Goal: Task Accomplishment & Management: Use online tool/utility

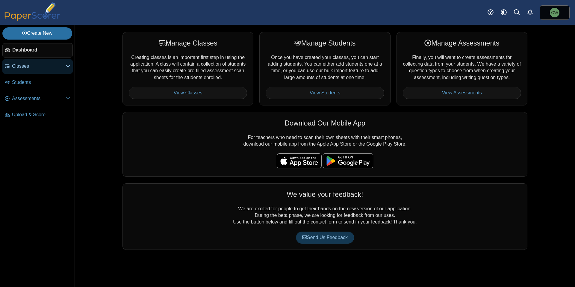
click at [38, 67] on span "Classes" at bounding box center [39, 66] width 54 height 7
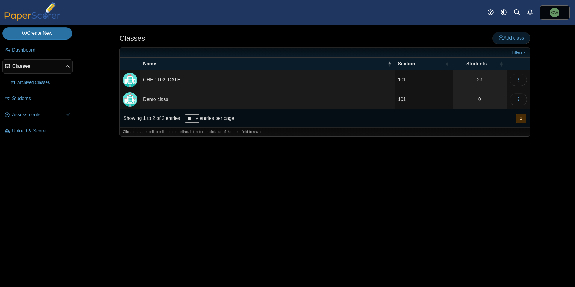
click at [514, 39] on span "Add class" at bounding box center [511, 37] width 25 height 5
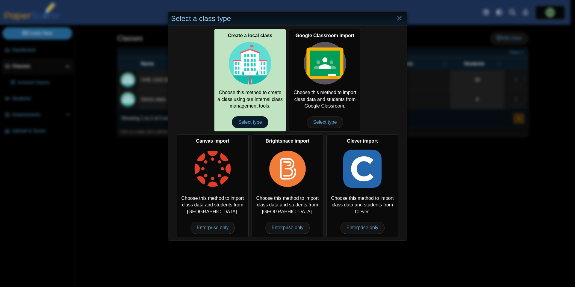
click at [246, 121] on span "Select type" at bounding box center [250, 122] width 36 height 12
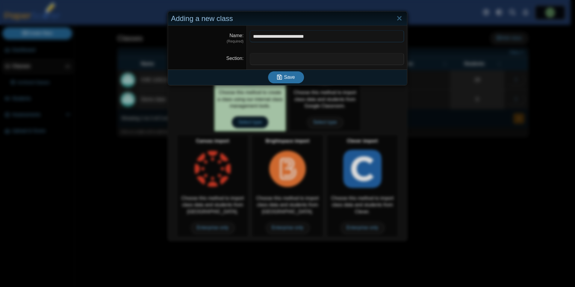
type input "**********"
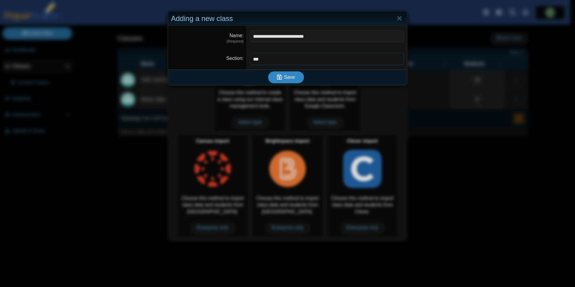
type input "***"
click at [284, 76] on span "Save" at bounding box center [289, 77] width 11 height 5
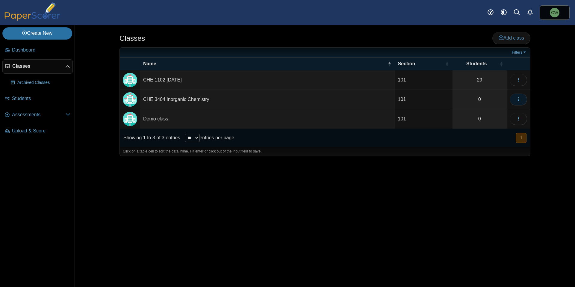
click at [519, 100] on use "button" at bounding box center [518, 99] width 1 height 4
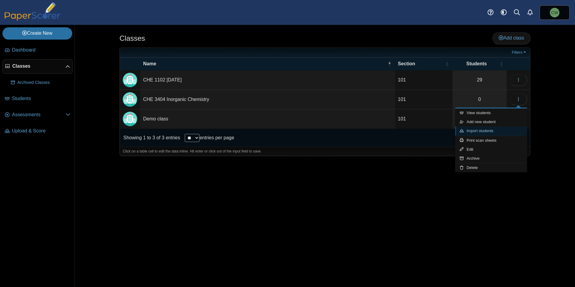
click at [499, 129] on link "Import students" at bounding box center [491, 130] width 72 height 9
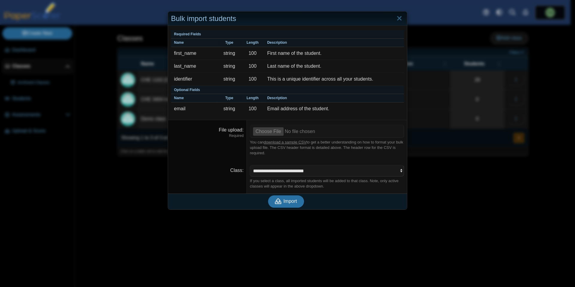
click at [283, 143] on link "download a sample CSV" at bounding box center [285, 142] width 43 height 4
click at [267, 131] on input "File upload" at bounding box center [327, 131] width 154 height 13
type input "**********"
click at [289, 202] on span "Import" at bounding box center [289, 201] width 13 height 5
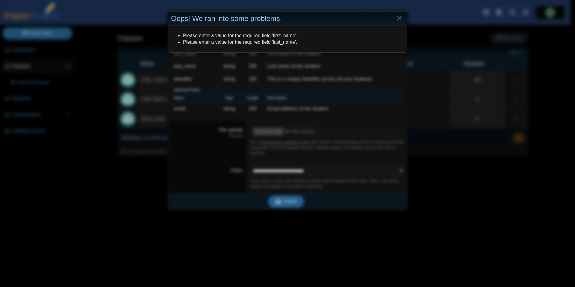
click at [298, 121] on div "Oops! We ran into some problems. Please enter a value for the required field 'f…" at bounding box center [287, 143] width 575 height 287
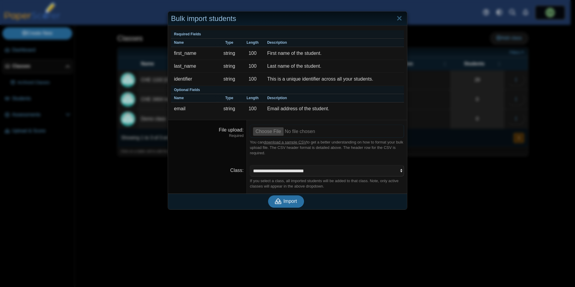
click at [276, 134] on input "File upload" at bounding box center [327, 131] width 154 height 13
click at [283, 204] on span "Import" at bounding box center [289, 201] width 13 height 5
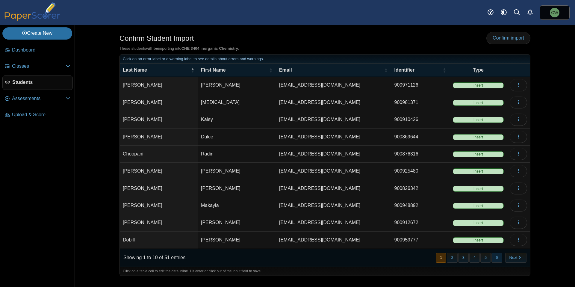
click at [499, 256] on button "6" at bounding box center [497, 258] width 10 height 10
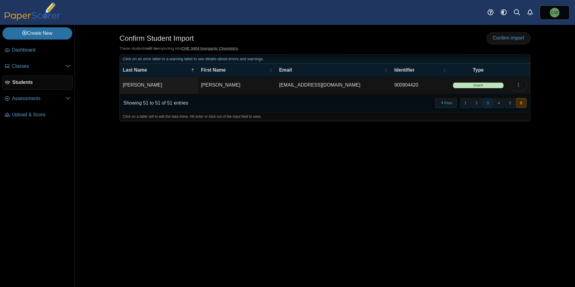
click at [493, 103] on button "3" at bounding box center [488, 103] width 10 height 10
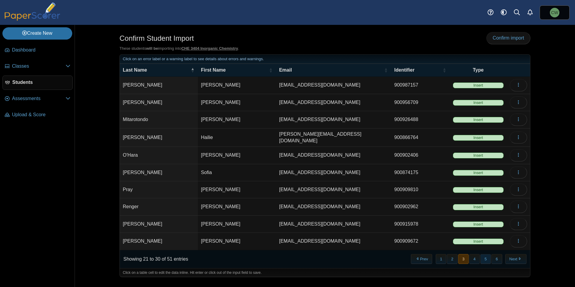
click at [483, 260] on button "5" at bounding box center [486, 259] width 10 height 10
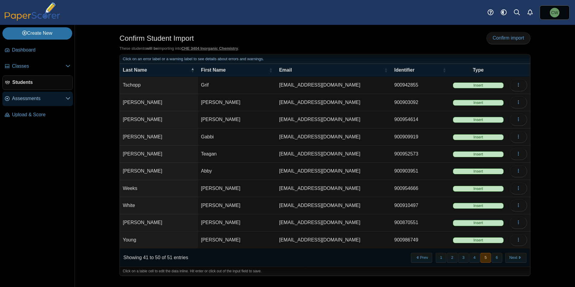
click at [35, 95] on span "Assessments" at bounding box center [39, 98] width 54 height 7
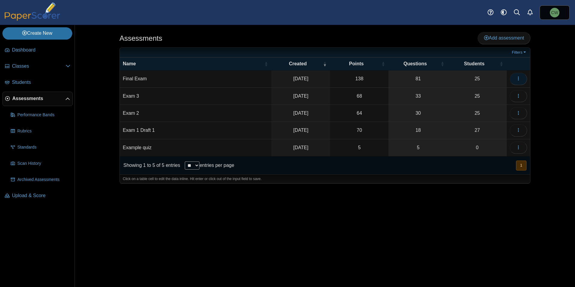
click at [520, 77] on icon "button" at bounding box center [518, 78] width 5 height 5
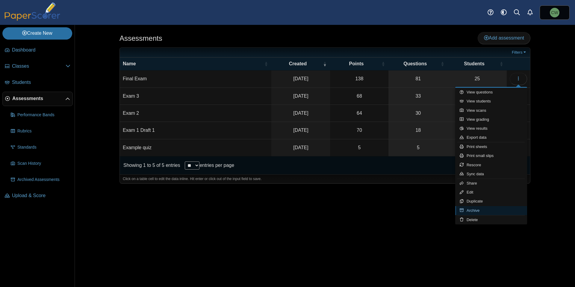
click at [484, 209] on link "Archive" at bounding box center [491, 210] width 72 height 9
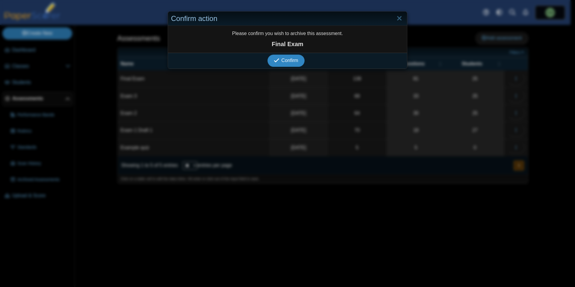
click at [277, 60] on icon "submit" at bounding box center [277, 60] width 7 height 7
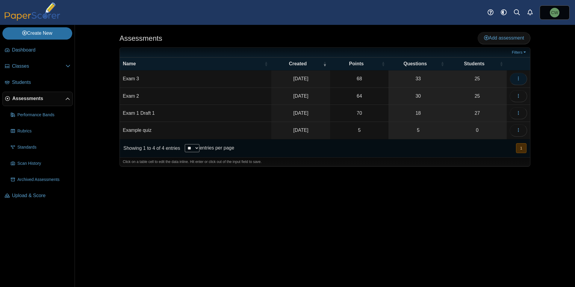
click at [517, 78] on icon "button" at bounding box center [518, 78] width 5 height 5
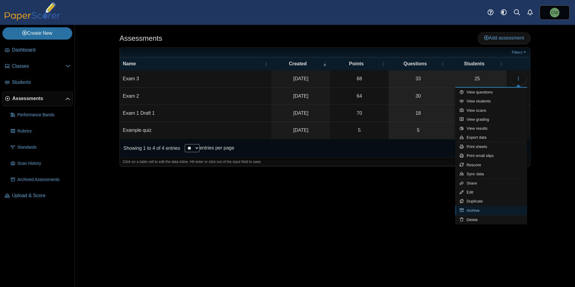
click at [478, 211] on link "Archive" at bounding box center [491, 210] width 72 height 9
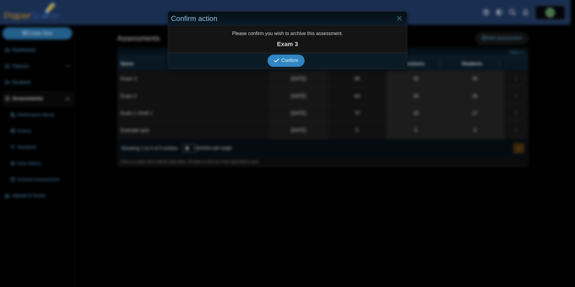
click at [274, 60] on icon "submit" at bounding box center [277, 61] width 6 height 6
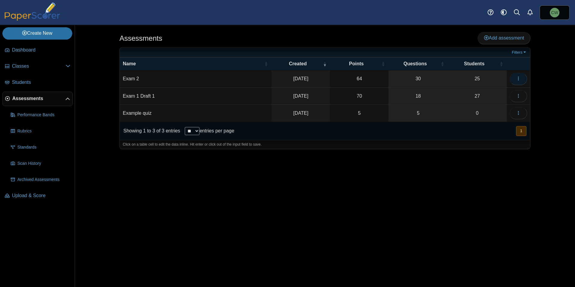
click at [515, 82] on button "button" at bounding box center [518, 79] width 17 height 12
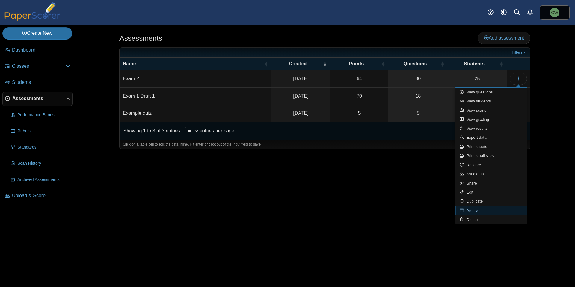
click at [477, 209] on link "Archive" at bounding box center [491, 210] width 72 height 9
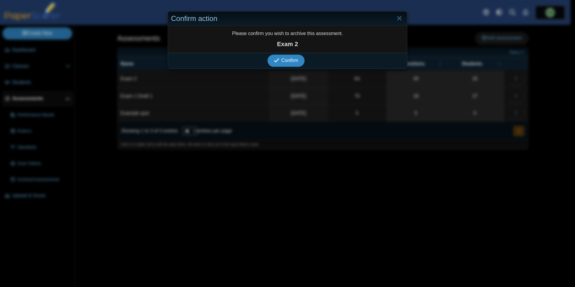
click at [274, 61] on icon "submit" at bounding box center [277, 61] width 6 height 6
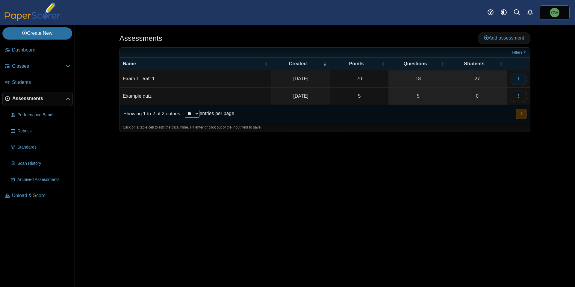
click at [520, 79] on icon "button" at bounding box center [518, 78] width 5 height 5
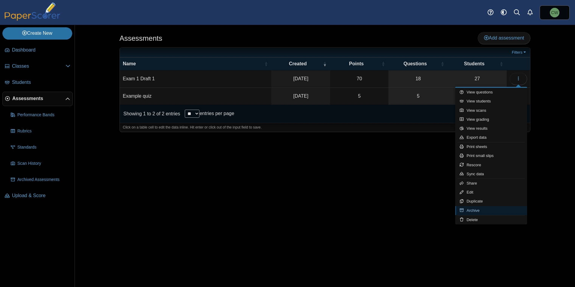
click at [472, 210] on link "Archive" at bounding box center [491, 210] width 72 height 9
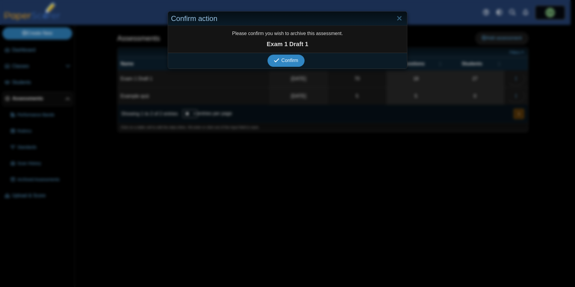
click at [288, 56] on button "Confirm" at bounding box center [286, 61] width 37 height 12
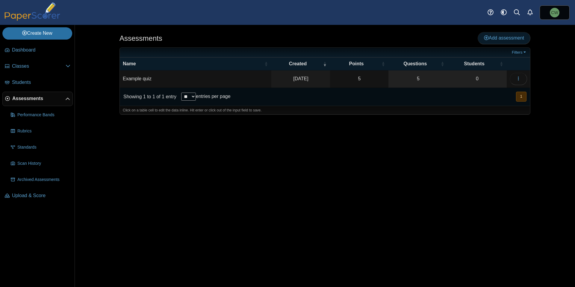
click at [511, 39] on span "Add assessment" at bounding box center [504, 37] width 40 height 5
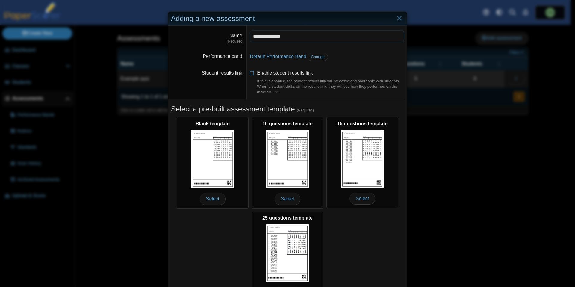
type input "**********"
click at [280, 73] on span "Enable student results link If this is enabled, the student results link will b…" at bounding box center [330, 82] width 147 height 24
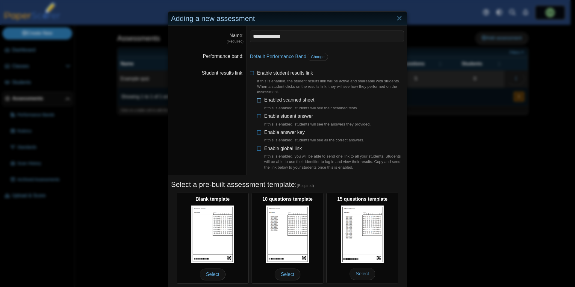
click at [283, 101] on span "Enabled scanned sheet If this is enabled, students will see their scanned tests." at bounding box center [311, 103] width 94 height 13
click at [280, 115] on span "Enable student answer If this is enabled, students will see the answers they pr…" at bounding box center [317, 120] width 107 height 13
click at [277, 147] on span "Enable global link If this is enabled, you will be able to send one link to all…" at bounding box center [334, 158] width 140 height 24
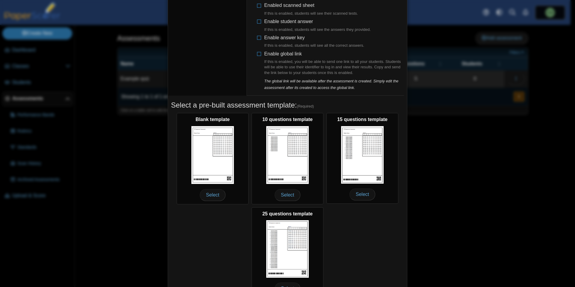
scroll to position [129, 0]
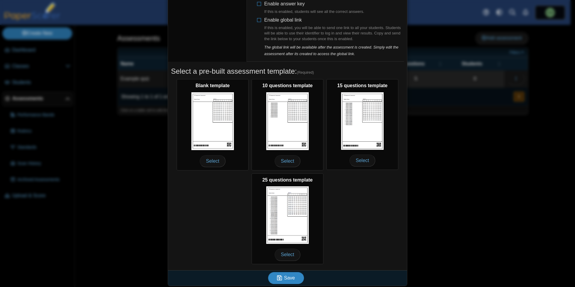
click at [284, 278] on span "Save" at bounding box center [289, 277] width 11 height 5
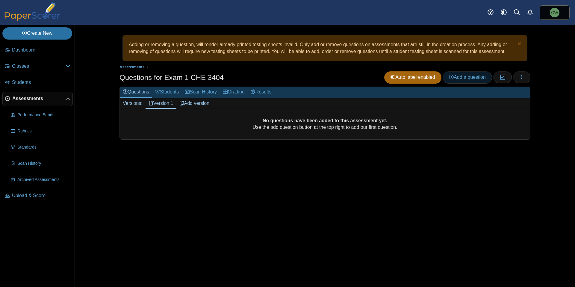
click at [471, 78] on span "Add a question" at bounding box center [467, 77] width 37 height 5
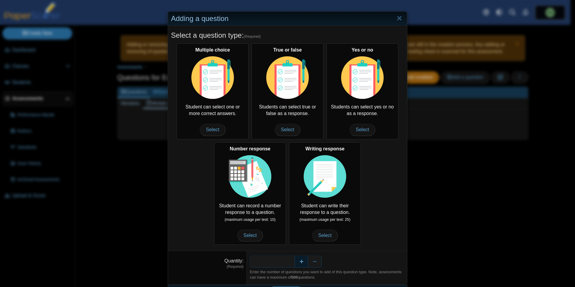
click at [302, 263] on button "Increase" at bounding box center [301, 262] width 13 height 12
click at [316, 260] on button "Decrease" at bounding box center [314, 262] width 13 height 12
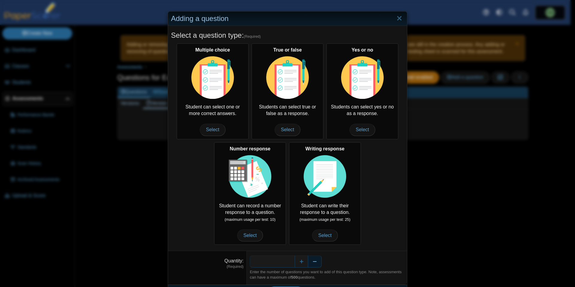
click at [316, 260] on button "Decrease" at bounding box center [314, 262] width 13 height 12
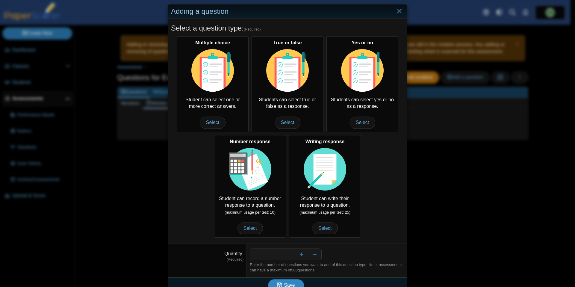
click at [286, 283] on span "Save" at bounding box center [289, 285] width 11 height 5
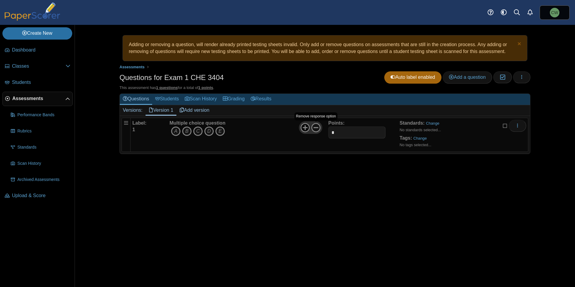
click at [307, 129] on icon at bounding box center [306, 128] width 10 height 10
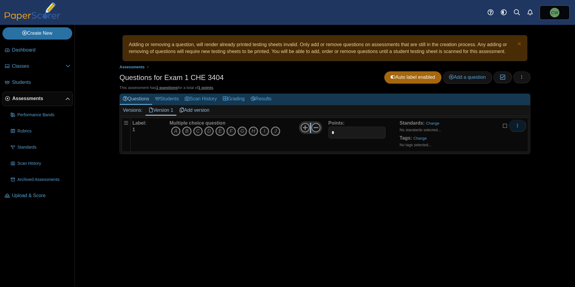
click at [517, 126] on icon "More options" at bounding box center [517, 125] width 5 height 5
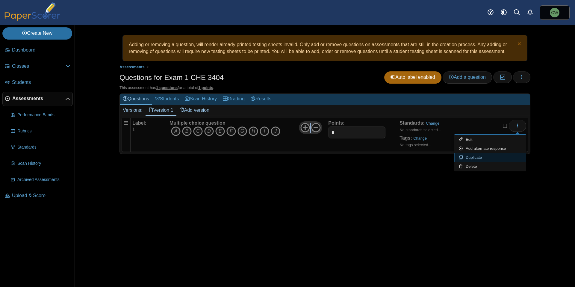
click at [505, 159] on link "Duplicate" at bounding box center [491, 157] width 72 height 9
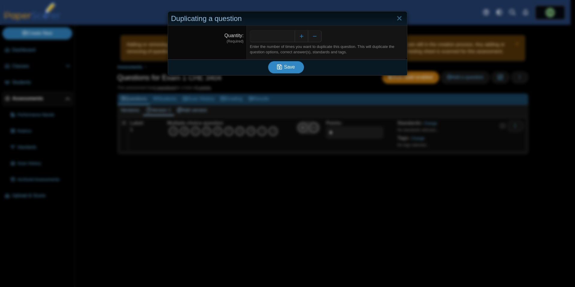
click at [277, 68] on icon "submit" at bounding box center [279, 67] width 5 height 6
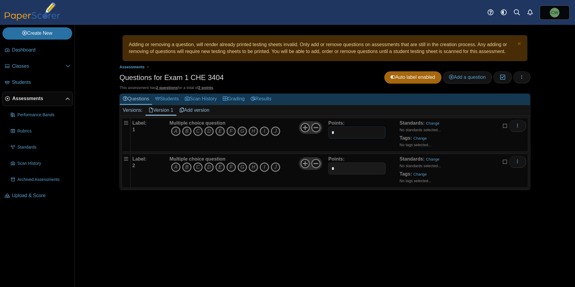
click at [345, 133] on input "*" at bounding box center [356, 132] width 57 height 12
type input "*"
click at [342, 167] on input "*" at bounding box center [356, 168] width 57 height 12
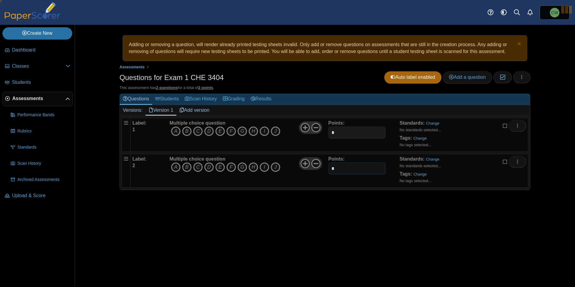
type input "*"
click at [531, 169] on div "Adding or removing a question, will render already printed testing sheets inval…" at bounding box center [324, 156] width 449 height 262
click at [515, 160] on icon "More options" at bounding box center [517, 161] width 5 height 5
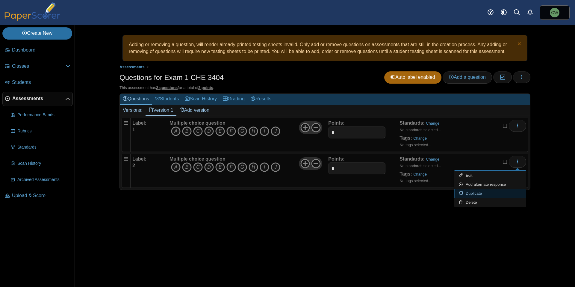
click at [499, 193] on link "Duplicate" at bounding box center [491, 193] width 72 height 9
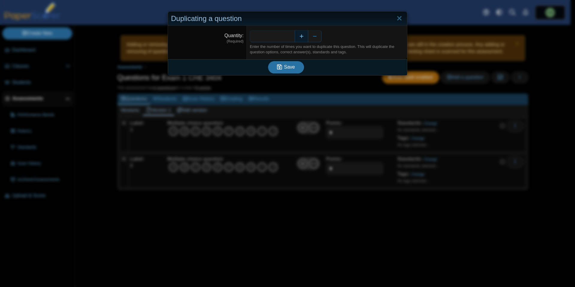
click at [298, 38] on button "Increase" at bounding box center [301, 36] width 13 height 12
type input "*"
click at [292, 68] on span "Save" at bounding box center [289, 66] width 11 height 5
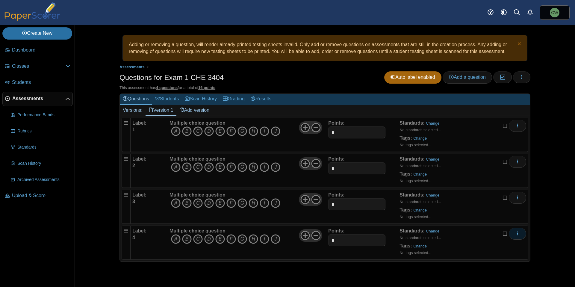
click at [517, 236] on span "More options" at bounding box center [517, 233] width 5 height 5
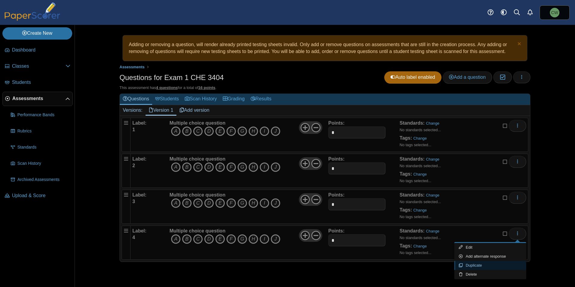
click at [487, 264] on link "Duplicate" at bounding box center [491, 265] width 72 height 9
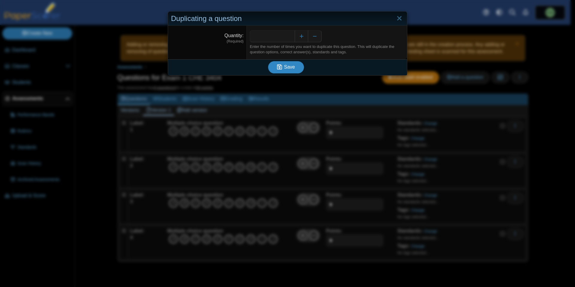
click at [284, 66] on span "Save" at bounding box center [289, 66] width 11 height 5
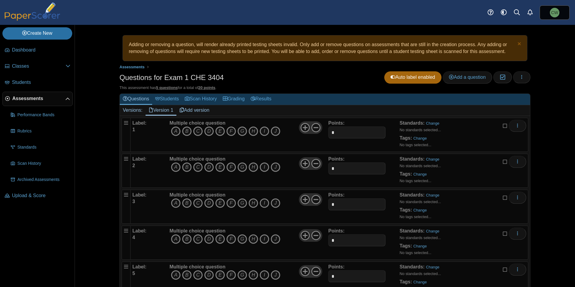
scroll to position [23, 0]
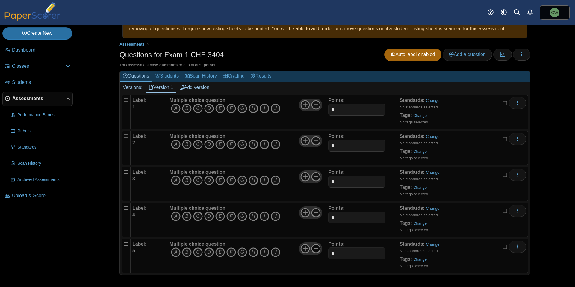
click at [313, 248] on use at bounding box center [316, 248] width 9 height 9
click at [517, 248] on icon "More options" at bounding box center [517, 246] width 5 height 5
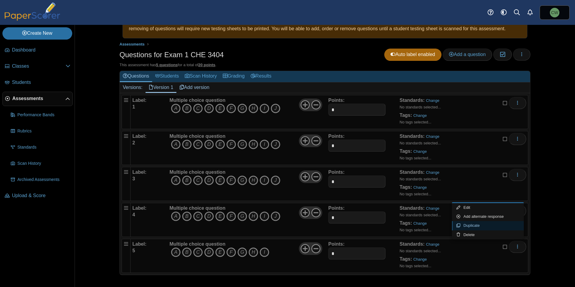
click at [493, 227] on link "Duplicate" at bounding box center [488, 225] width 72 height 9
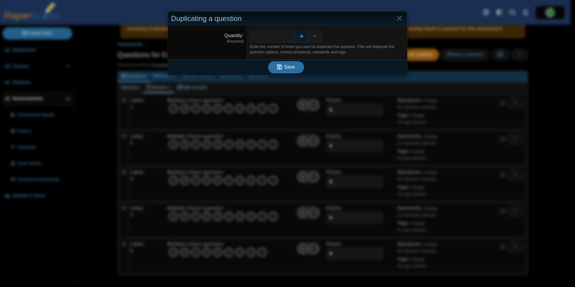
click at [299, 36] on button "Increase" at bounding box center [301, 36] width 13 height 12
type input "*"
click at [284, 69] on span "Save" at bounding box center [289, 66] width 11 height 5
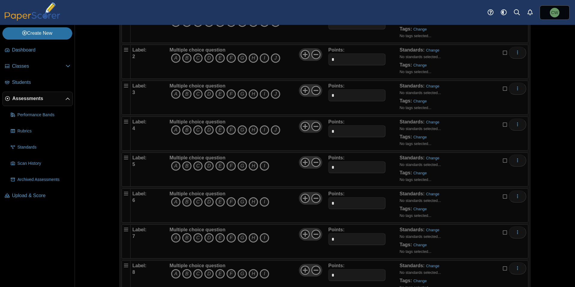
scroll to position [131, 0]
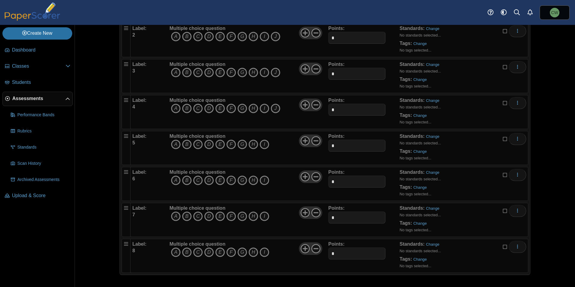
click at [515, 268] on div "Edit Add alternate response Duplicate Delete" at bounding box center [517, 256] width 20 height 30
click at [517, 248] on icon "More options" at bounding box center [517, 246] width 5 height 5
click at [544, 230] on div "Adding or removing a question, will render already printed testing sheets inval…" at bounding box center [325, 156] width 500 height 262
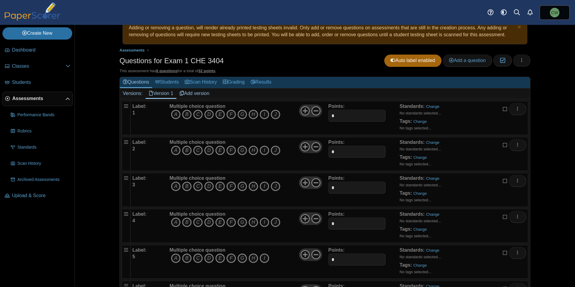
scroll to position [0, 0]
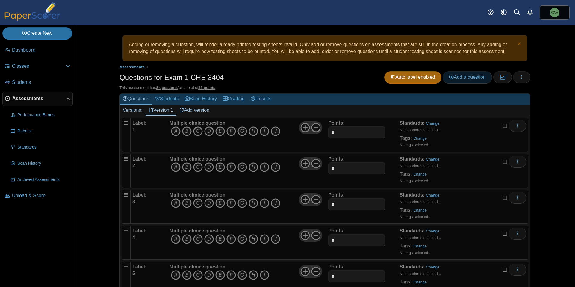
click at [467, 77] on span "Add a question" at bounding box center [467, 77] width 37 height 5
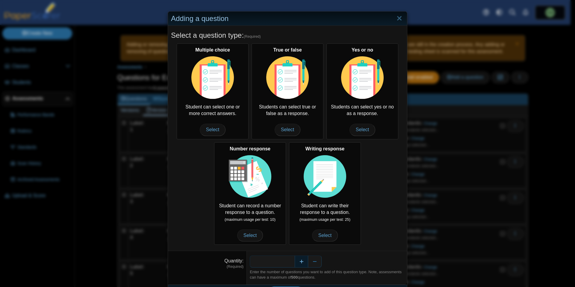
click at [298, 259] on button "Increase" at bounding box center [301, 262] width 13 height 12
type input "*"
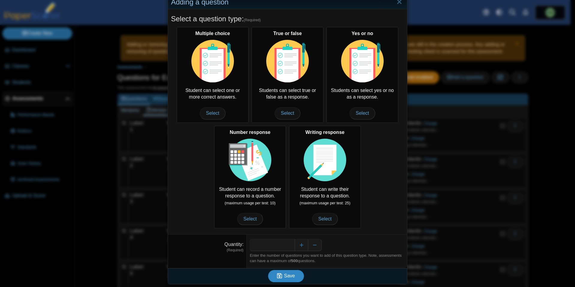
click at [288, 276] on span "Save" at bounding box center [289, 275] width 11 height 5
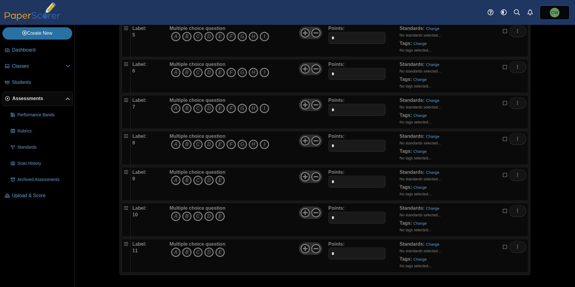
scroll to position [235, 0]
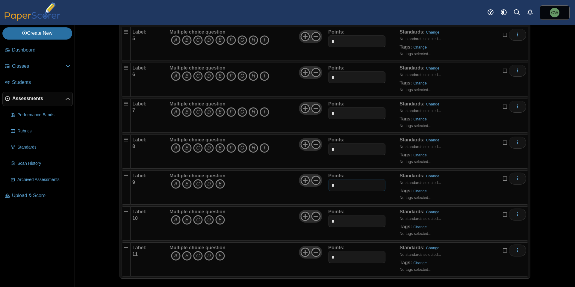
click at [335, 185] on input "*" at bounding box center [356, 185] width 57 height 12
type input "*"
click at [344, 221] on input "*" at bounding box center [356, 221] width 57 height 12
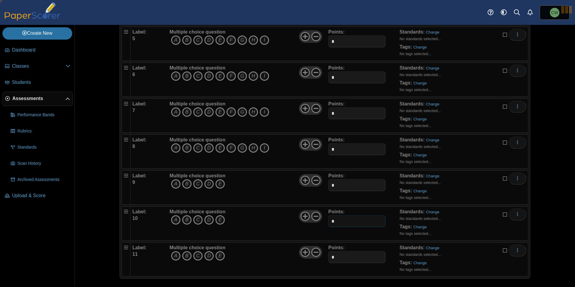
type input "*"
click at [344, 259] on input "*" at bounding box center [356, 257] width 57 height 12
type input "*"
click at [549, 243] on div "Adding or removing a question, will render already printed testing sheets inval…" at bounding box center [325, 156] width 500 height 262
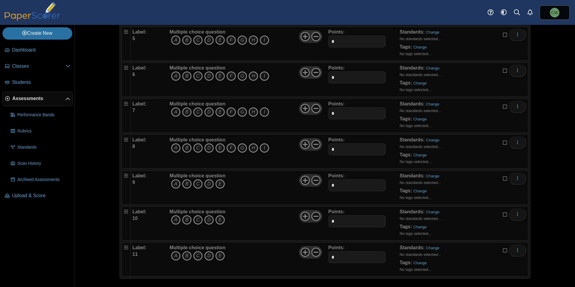
click at [532, 79] on div "Adding or removing a question, will render already printed testing sheets inval…" at bounding box center [325, 156] width 500 height 262
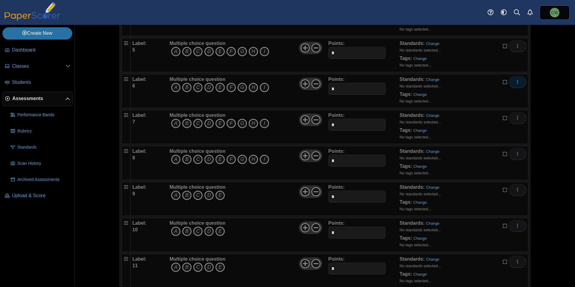
scroll to position [197, 0]
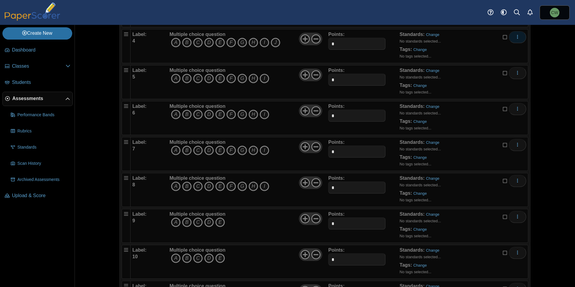
click at [516, 37] on icon "More options" at bounding box center [517, 36] width 5 height 5
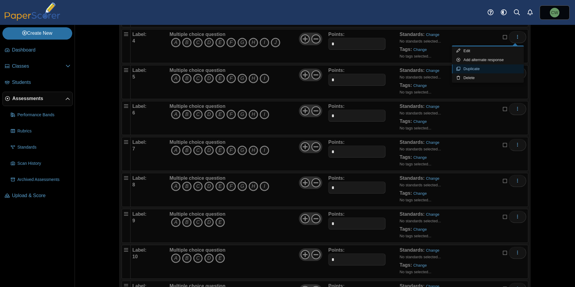
click at [490, 67] on link "Duplicate" at bounding box center [488, 68] width 72 height 9
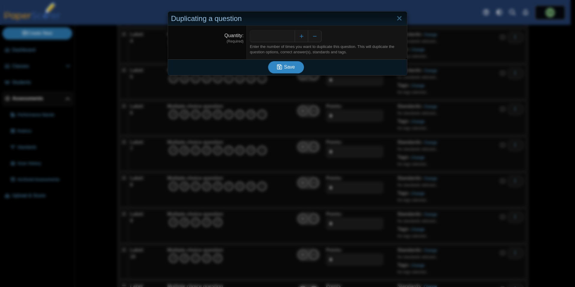
click at [284, 68] on span "Save" at bounding box center [289, 66] width 11 height 5
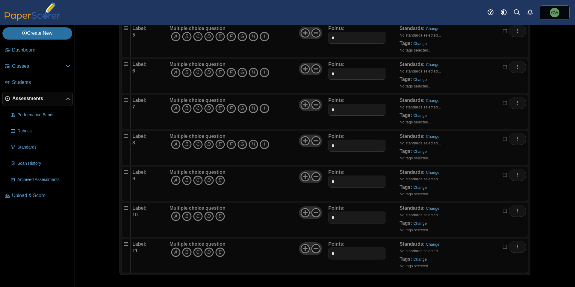
scroll to position [209, 0]
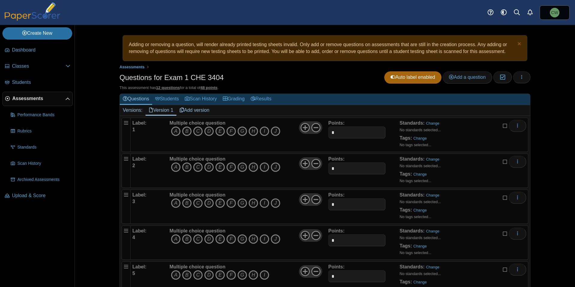
scroll to position [274, 0]
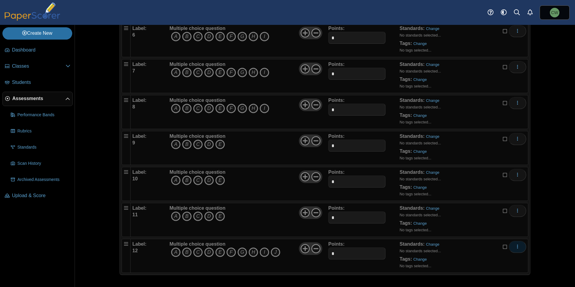
click at [515, 249] on span "More options" at bounding box center [517, 246] width 5 height 5
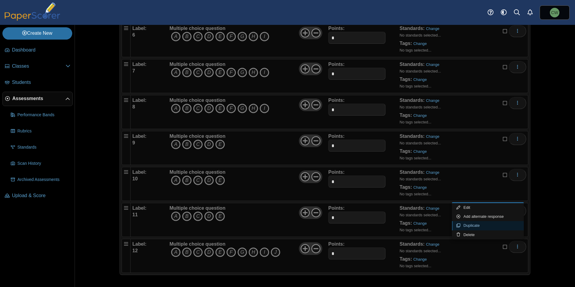
click at [470, 225] on link "Duplicate" at bounding box center [488, 225] width 72 height 9
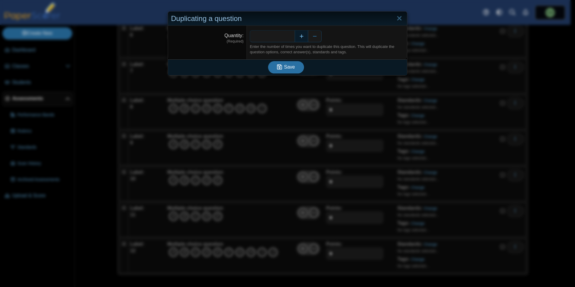
click at [300, 39] on button "Increase" at bounding box center [301, 36] width 13 height 12
type input "*"
click at [289, 69] on span "Save" at bounding box center [289, 66] width 11 height 5
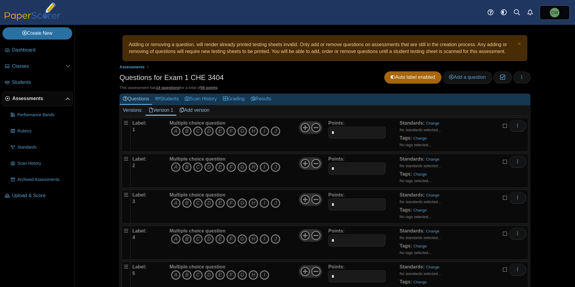
scroll to position [346, 0]
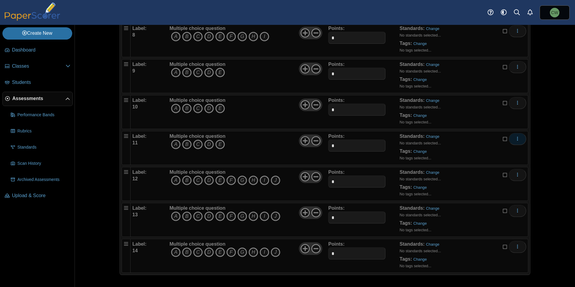
click at [517, 139] on icon "More options" at bounding box center [517, 138] width 5 height 5
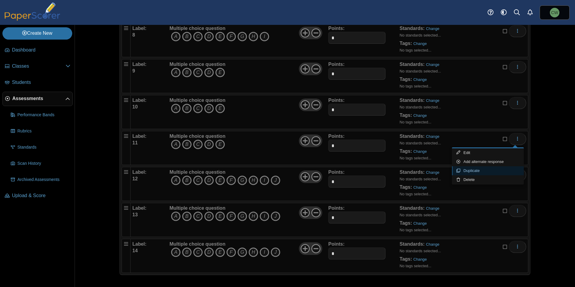
click at [490, 171] on link "Duplicate" at bounding box center [488, 170] width 72 height 9
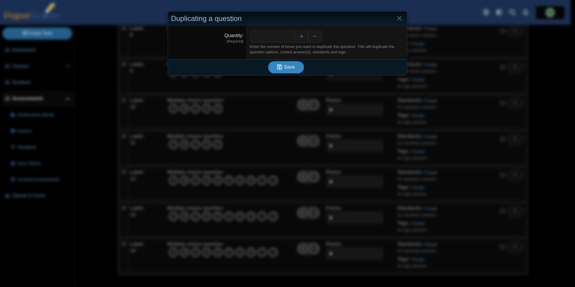
click at [289, 64] on span "Save" at bounding box center [289, 66] width 11 height 5
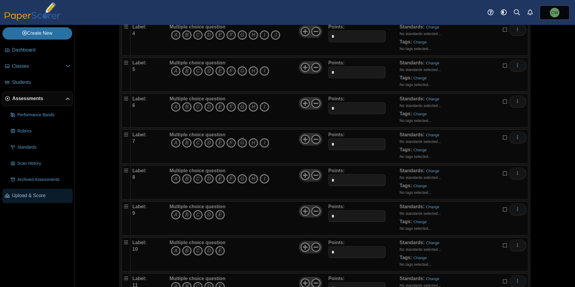
scroll to position [200, 0]
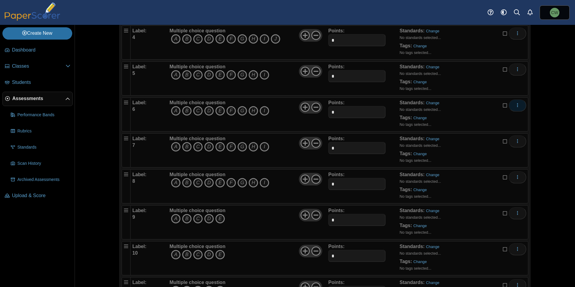
click at [516, 107] on icon "More options" at bounding box center [517, 105] width 5 height 5
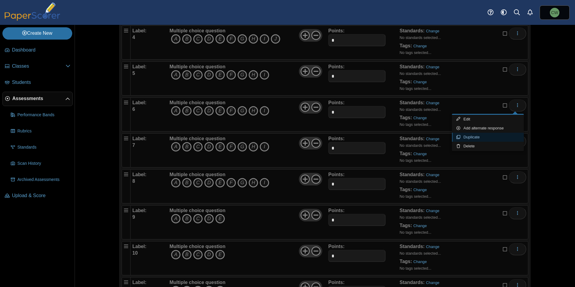
click at [492, 136] on link "Duplicate" at bounding box center [488, 137] width 72 height 9
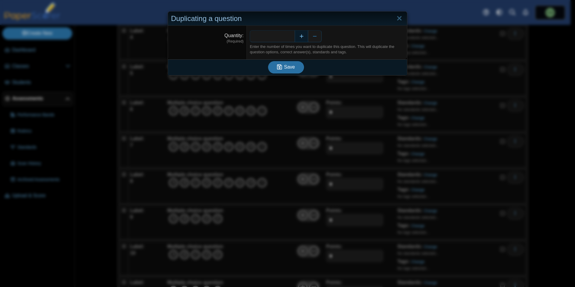
click at [300, 37] on button "Increase" at bounding box center [301, 36] width 13 height 12
type input "*"
click at [279, 67] on icon "submit" at bounding box center [279, 67] width 5 height 6
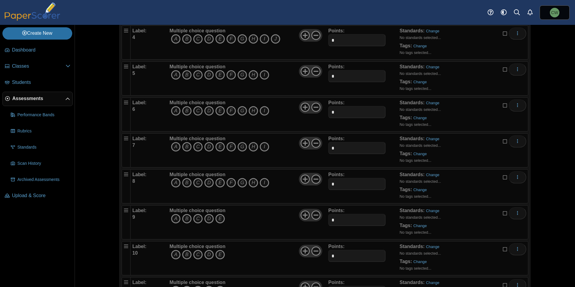
scroll to position [382, 0]
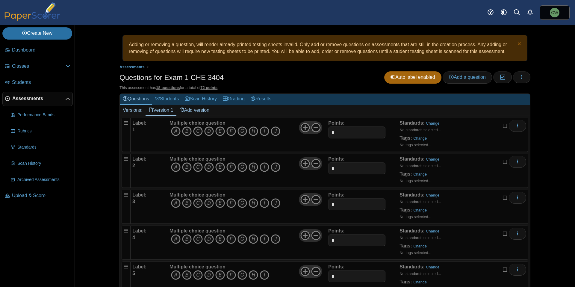
scroll to position [490, 0]
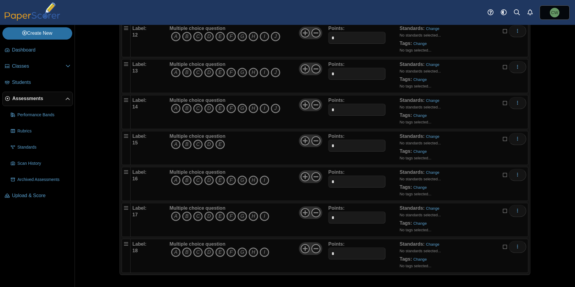
click at [116, 232] on div "Adding or removing a question, will render already printed testing sheets inval…" at bounding box center [325, 156] width 500 height 262
click at [519, 141] on button "More options" at bounding box center [517, 139] width 17 height 12
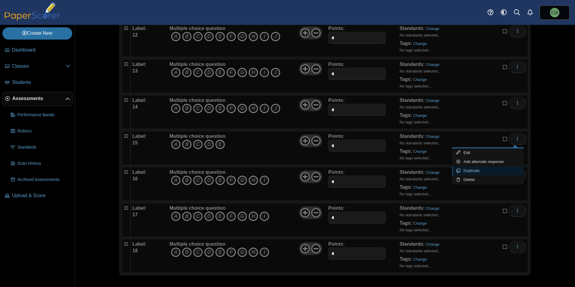
click at [479, 171] on link "Duplicate" at bounding box center [488, 170] width 72 height 9
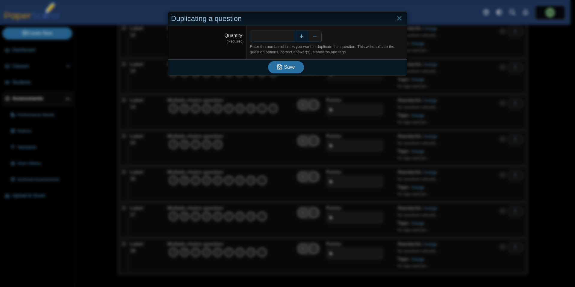
click at [301, 38] on button "Increase" at bounding box center [301, 36] width 13 height 12
type input "*"
click at [287, 68] on span "Save" at bounding box center [289, 66] width 11 height 5
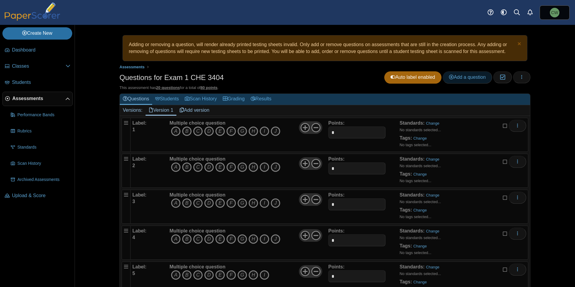
click at [460, 77] on span "Add a question" at bounding box center [467, 77] width 37 height 5
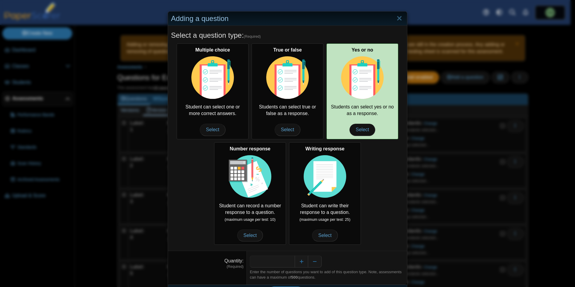
click at [365, 93] on img at bounding box center [362, 77] width 43 height 43
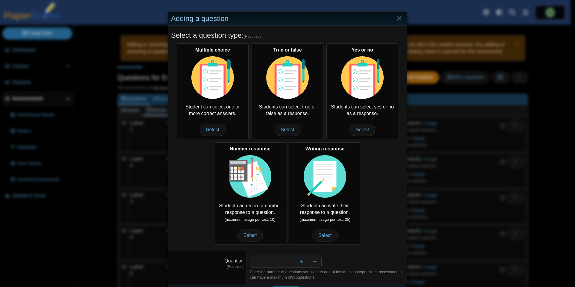
scroll to position [16, 0]
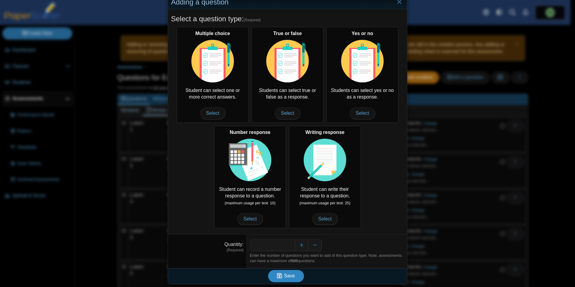
click at [286, 276] on span "Save" at bounding box center [289, 275] width 11 height 5
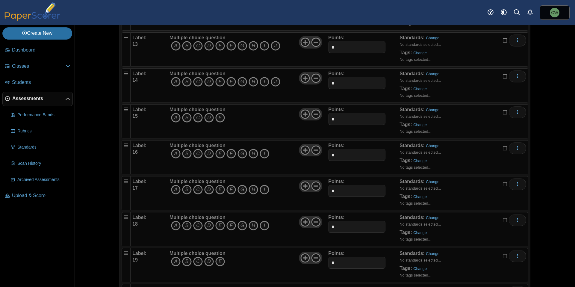
scroll to position [562, 0]
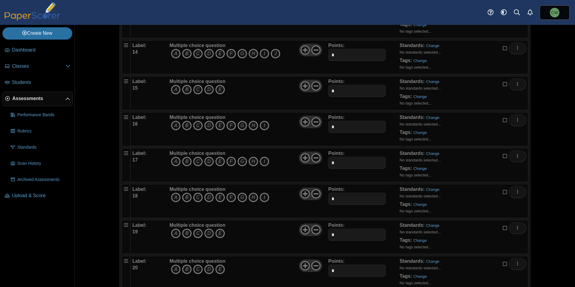
scroll to position [476, 0]
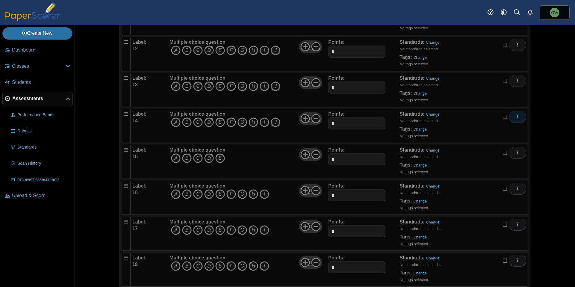
click at [515, 118] on icon "More options" at bounding box center [517, 116] width 5 height 5
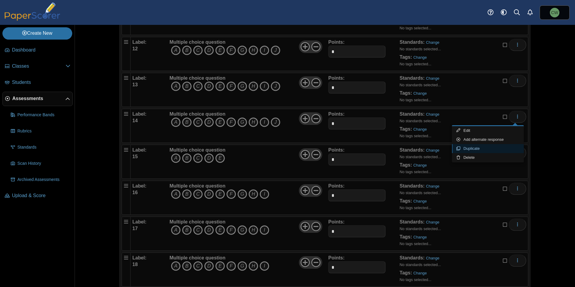
click at [485, 148] on link "Duplicate" at bounding box center [488, 148] width 72 height 9
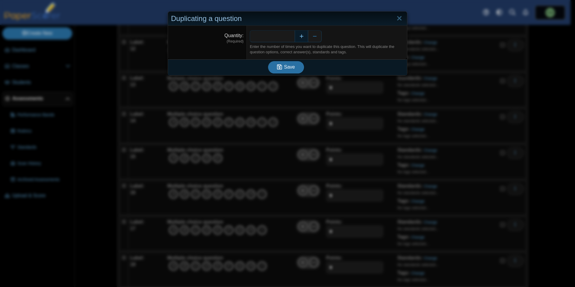
click at [299, 37] on button "Increase" at bounding box center [301, 36] width 13 height 12
type input "*"
click at [284, 70] on span "Save" at bounding box center [289, 66] width 11 height 5
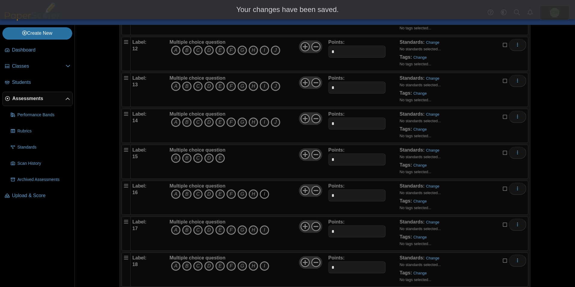
scroll to position [598, 0]
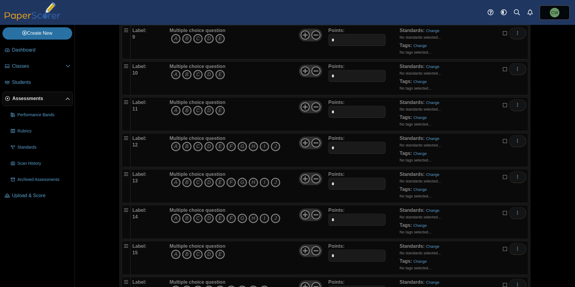
scroll to position [742, 0]
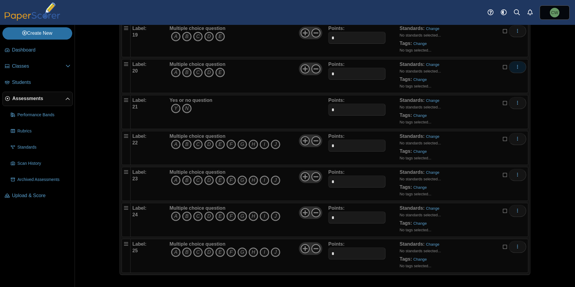
click at [515, 67] on icon "More options" at bounding box center [517, 66] width 5 height 5
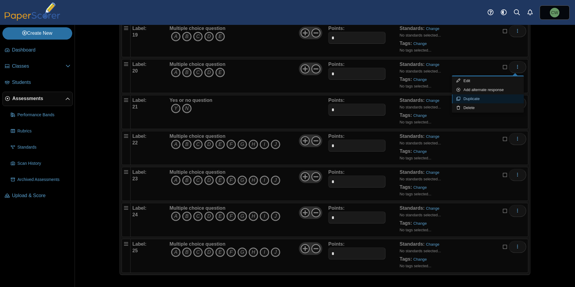
click at [480, 98] on link "Duplicate" at bounding box center [488, 98] width 72 height 9
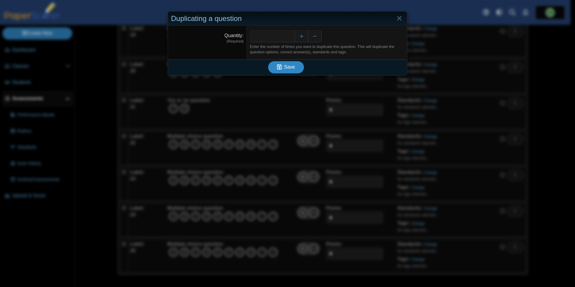
click at [284, 66] on span "Save" at bounding box center [289, 66] width 11 height 5
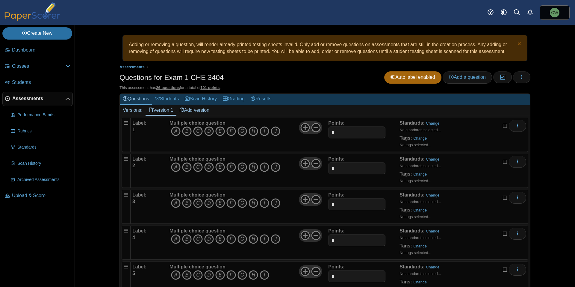
click at [543, 116] on div "Adding or removing a question, will render already printed testing sheets inval…" at bounding box center [324, 156] width 449 height 262
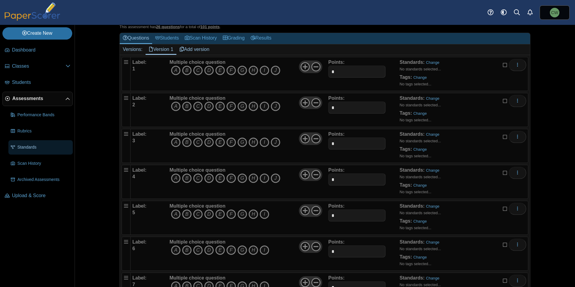
scroll to position [69, 0]
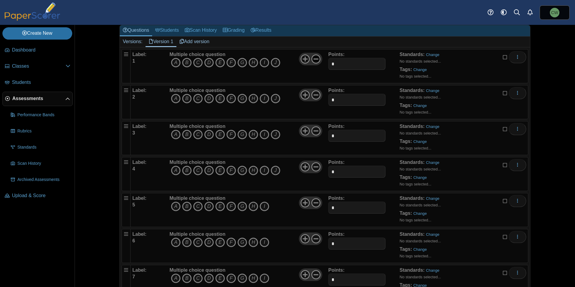
click at [313, 59] on use at bounding box center [316, 58] width 9 height 9
click at [315, 59] on use at bounding box center [316, 58] width 9 height 9
click at [305, 58] on icon at bounding box center [306, 59] width 10 height 10
click at [333, 66] on input "*" at bounding box center [356, 64] width 57 height 12
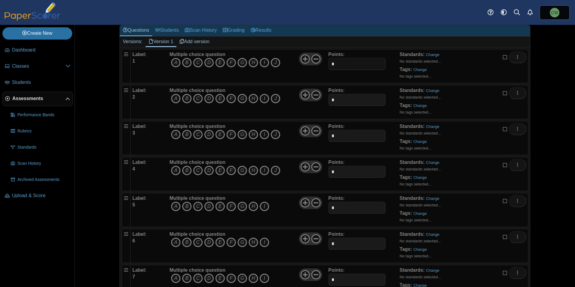
drag, startPoint x: 347, startPoint y: 65, endPoint x: 311, endPoint y: 64, distance: 35.4
click at [312, 64] on div "Label: 1 Multiple choice question A B C D E F" at bounding box center [329, 66] width 394 height 30
type input "*"
drag, startPoint x: 323, startPoint y: 102, endPoint x: 316, endPoint y: 102, distance: 7.2
click at [316, 102] on div "Label: 2 Multiple choice question A B C D E F" at bounding box center [329, 102] width 394 height 30
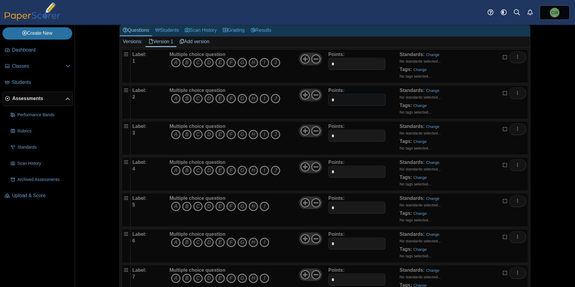
type input "*"
drag, startPoint x: 336, startPoint y: 135, endPoint x: 317, endPoint y: 138, distance: 19.4
click at [313, 139] on div "Label: 3 Multiple choice question A B C D E F" at bounding box center [329, 138] width 394 height 30
type input "*"
drag, startPoint x: 336, startPoint y: 172, endPoint x: 318, endPoint y: 169, distance: 18.2
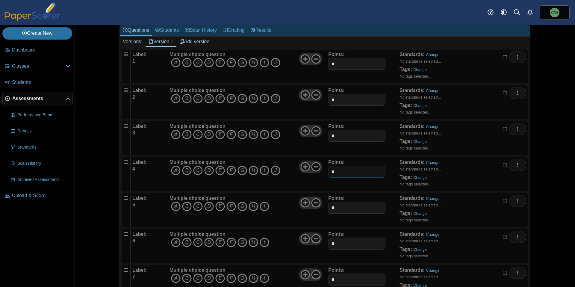
click at [312, 172] on div "Label: 4 Multiple choice question A B C D E F" at bounding box center [329, 174] width 394 height 30
type input "*"
click at [312, 150] on div "Multiple choice question A B C D E F G H I J" at bounding box center [248, 138] width 160 height 30
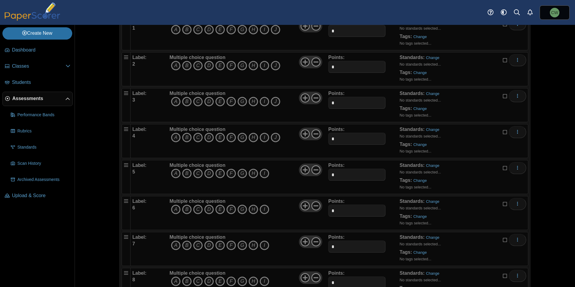
scroll to position [114, 0]
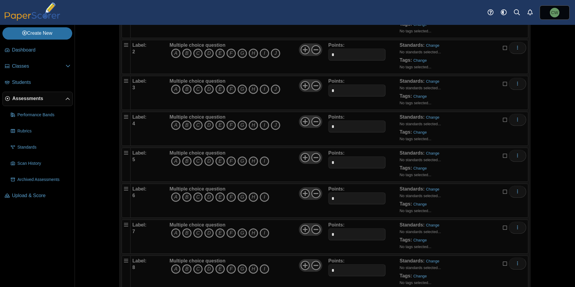
drag, startPoint x: 335, startPoint y: 164, endPoint x: 311, endPoint y: 162, distance: 24.0
click at [311, 163] on div "Label: 5 Multiple choice question A B C D E F" at bounding box center [329, 165] width 394 height 30
type input "*"
drag, startPoint x: 342, startPoint y: 198, endPoint x: 308, endPoint y: 199, distance: 33.6
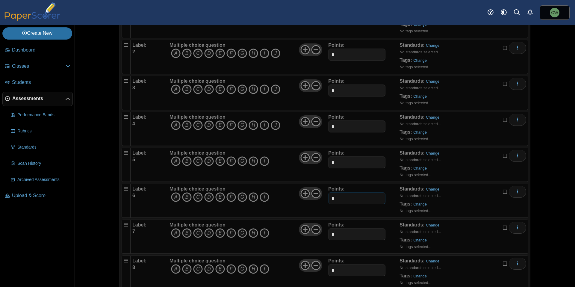
click at [308, 199] on div "Label: 6 Multiple choice question A B C D E F" at bounding box center [329, 201] width 394 height 30
type input "*"
drag, startPoint x: 339, startPoint y: 233, endPoint x: 292, endPoint y: 233, distance: 47.9
click at [292, 233] on div "Label: 7 Multiple choice question A B C D E F" at bounding box center [329, 237] width 394 height 30
type input "*"
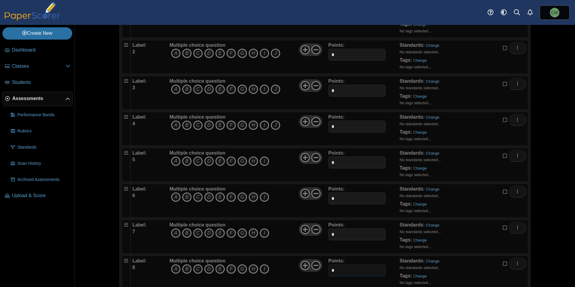
drag, startPoint x: 339, startPoint y: 271, endPoint x: 286, endPoint y: 269, distance: 52.2
click at [280, 271] on div "Label: 8 Multiple choice question A B C D E F" at bounding box center [329, 273] width 394 height 30
type input "*"
click at [282, 250] on div "Multiple choice question A B C D E F G H I" at bounding box center [248, 237] width 160 height 30
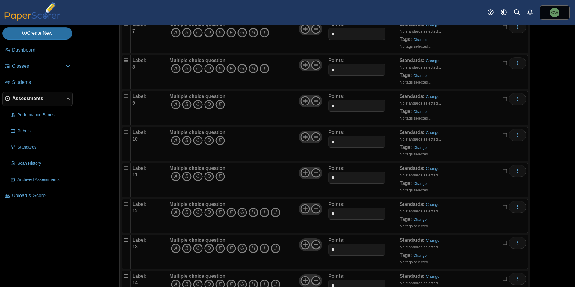
scroll to position [331, 0]
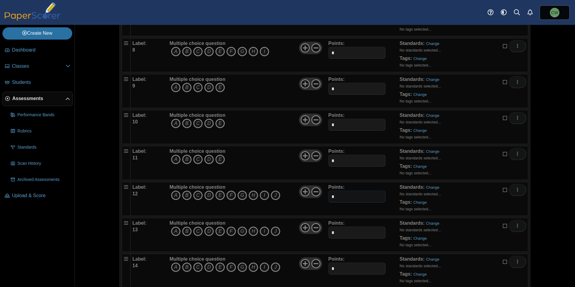
click at [348, 200] on input "*" at bounding box center [356, 197] width 57 height 12
drag, startPoint x: 345, startPoint y: 197, endPoint x: 324, endPoint y: 198, distance: 21.3
click at [324, 198] on div "Label: 12 Multiple choice question A B C D E F" at bounding box center [329, 199] width 394 height 30
type input "*"
drag, startPoint x: 333, startPoint y: 234, endPoint x: 321, endPoint y: 235, distance: 12.0
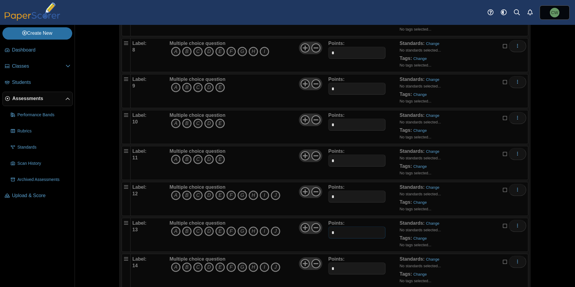
click at [312, 235] on div "Label: 13 Multiple choice question A B C D E F" at bounding box center [329, 235] width 394 height 30
type input "*"
drag, startPoint x: 345, startPoint y: 267, endPoint x: 291, endPoint y: 264, distance: 54.6
click at [291, 265] on div "Label: 14 Multiple choice question A B C D E F" at bounding box center [329, 271] width 394 height 30
type input "*"
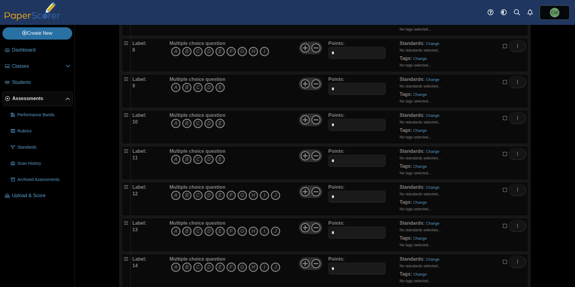
click at [290, 246] on div "Multiple choice question A B C D E F G H I J" at bounding box center [248, 235] width 160 height 30
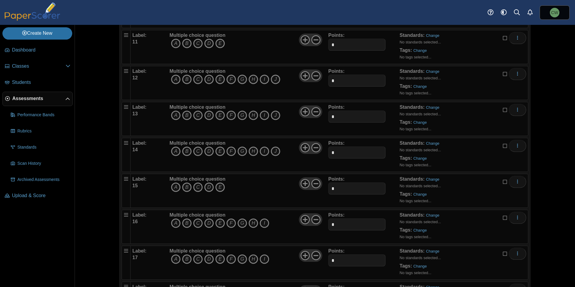
scroll to position [481, 0]
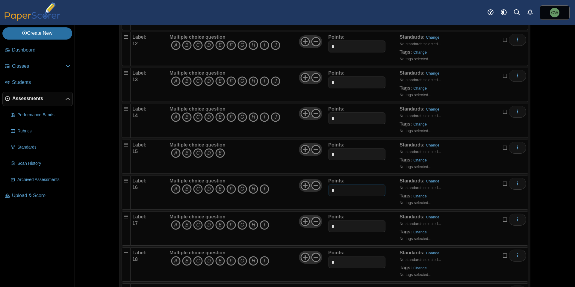
drag, startPoint x: 340, startPoint y: 191, endPoint x: 314, endPoint y: 191, distance: 26.1
click at [314, 191] on div "Label: 16 Multiple choice question A B C D E F" at bounding box center [329, 193] width 394 height 30
type input "*"
click at [292, 200] on div "Multiple choice question A B C D E F G H I" at bounding box center [248, 193] width 160 height 30
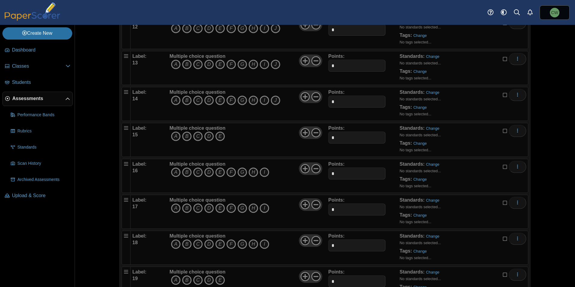
scroll to position [514, 0]
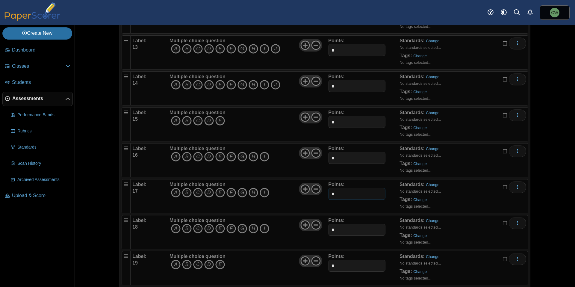
click at [342, 199] on input "*" at bounding box center [356, 194] width 57 height 12
drag, startPoint x: 344, startPoint y: 195, endPoint x: 320, endPoint y: 196, distance: 24.0
click at [320, 196] on div "Label: 17 Multiple choice question A B C D E F" at bounding box center [329, 196] width 394 height 30
type input "*"
drag, startPoint x: 337, startPoint y: 231, endPoint x: 309, endPoint y: 231, distance: 27.6
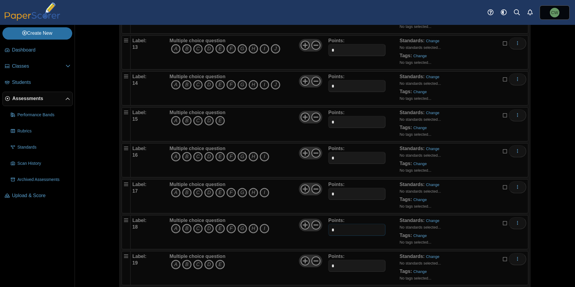
click at [309, 231] on div "Label: 18 Multiple choice question A B C D E F" at bounding box center [329, 232] width 394 height 30
type input "*"
click at [285, 233] on div "Multiple choice question A B C D E F G H I" at bounding box center [248, 232] width 160 height 30
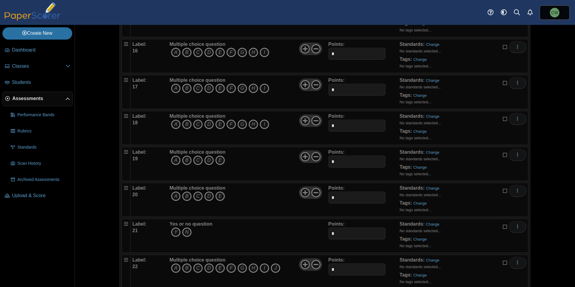
scroll to position [754, 0]
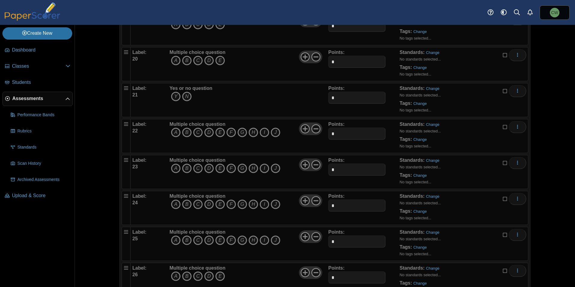
click at [280, 98] on div "Yes or no question Y N" at bounding box center [248, 100] width 160 height 30
drag, startPoint x: 346, startPoint y: 100, endPoint x: 306, endPoint y: 96, distance: 40.3
click at [306, 96] on div "Label: 21 Yes or no question Y N Points: * Tags:" at bounding box center [329, 100] width 394 height 30
type input "*"
click at [287, 98] on div "Yes or no question Y N" at bounding box center [248, 100] width 160 height 30
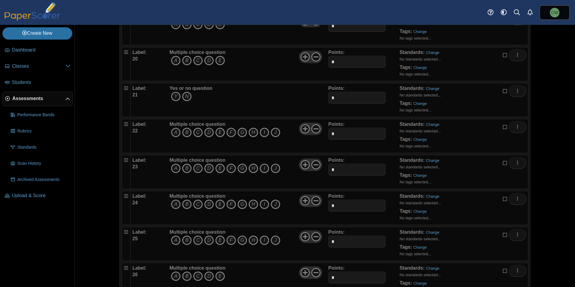
scroll to position [762, 0]
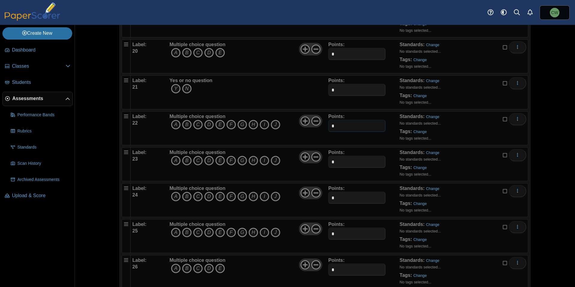
drag, startPoint x: 346, startPoint y: 127, endPoint x: 310, endPoint y: 127, distance: 36.9
click at [310, 127] on div "Label: 22 Multiple choice question A B C D E F" at bounding box center [329, 128] width 394 height 30
type input "*"
drag, startPoint x: 340, startPoint y: 162, endPoint x: 298, endPoint y: 163, distance: 42.3
click at [298, 163] on div "Label: 23 Multiple choice question A B C D E F" at bounding box center [329, 164] width 394 height 30
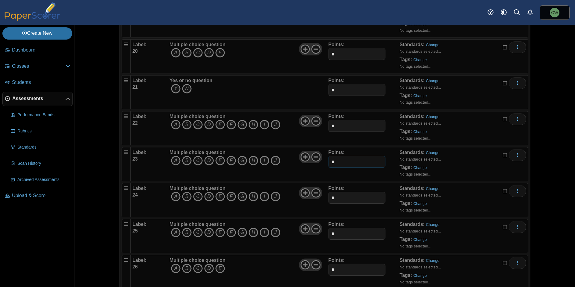
type input "*"
drag, startPoint x: 343, startPoint y: 198, endPoint x: 309, endPoint y: 200, distance: 34.2
click at [309, 200] on div "Label: 24 Multiple choice question A B C D E F" at bounding box center [329, 200] width 394 height 30
type input "*"
click at [301, 233] on div "Label: 25 Multiple choice question A B C D E F" at bounding box center [329, 236] width 394 height 30
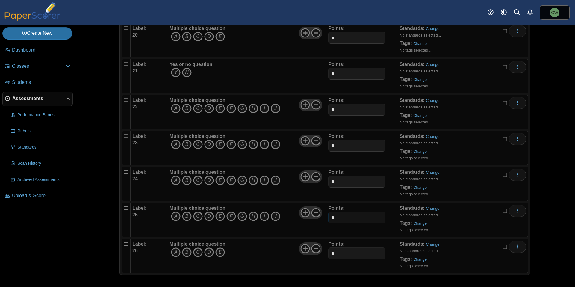
scroll to position [0, 0]
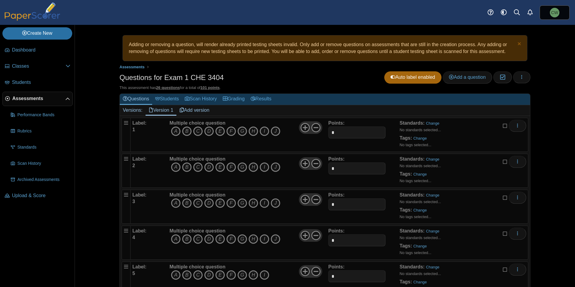
type input "*"
click at [270, 77] on div "Questions for Exam 1 CHE 3404 Auto label enabled Add a question Moderation 0 Lo…" at bounding box center [325, 77] width 411 height 13
click at [184, 89] on div "This assessment has 26 questions for a total of 101 points ." at bounding box center [325, 87] width 411 height 5
click at [359, 132] on input "*" at bounding box center [356, 132] width 57 height 12
click at [131, 67] on span "Assessments" at bounding box center [132, 67] width 25 height 4
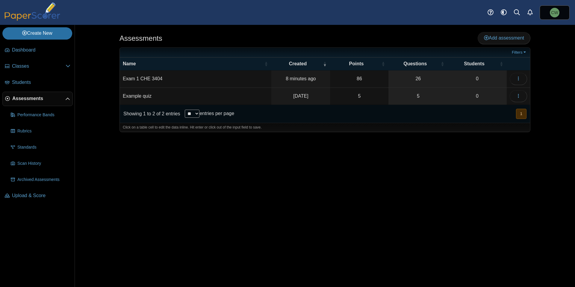
click at [150, 78] on td "Exam 1 CHE 3404" at bounding box center [196, 78] width 152 height 17
click at [517, 76] on button "button" at bounding box center [518, 79] width 17 height 12
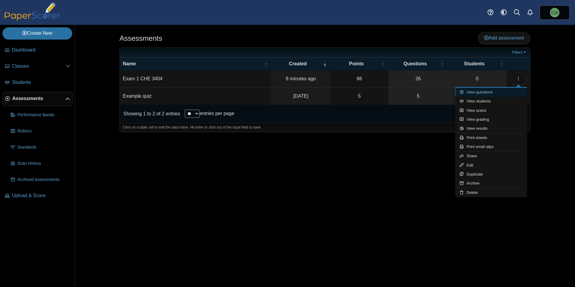
click at [489, 94] on link "View questions" at bounding box center [491, 92] width 72 height 9
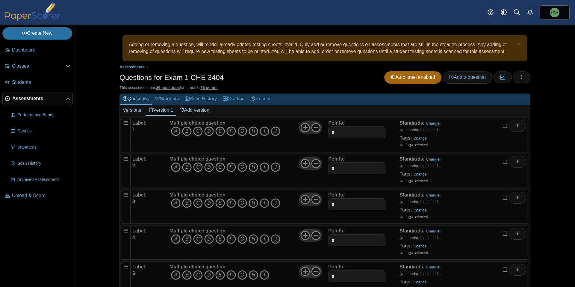
scroll to position [60, 0]
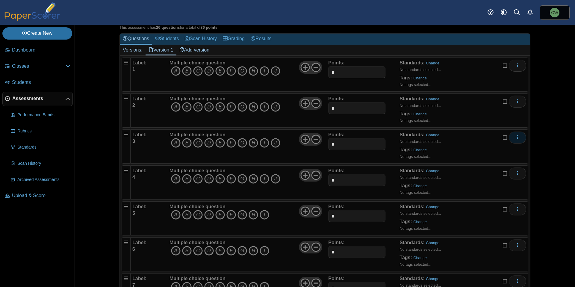
click at [515, 139] on icon "More options" at bounding box center [517, 137] width 5 height 5
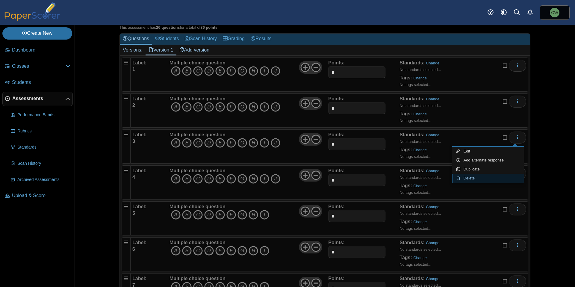
click at [481, 179] on link "Delete" at bounding box center [488, 178] width 72 height 9
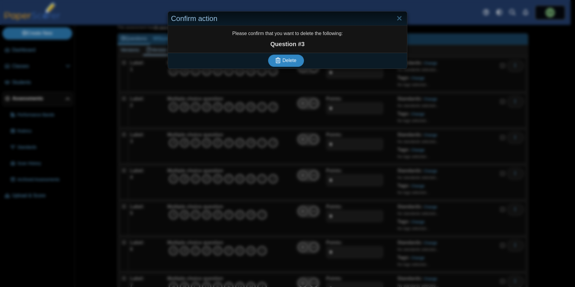
click at [285, 58] on span "Delete" at bounding box center [290, 60] width 14 height 5
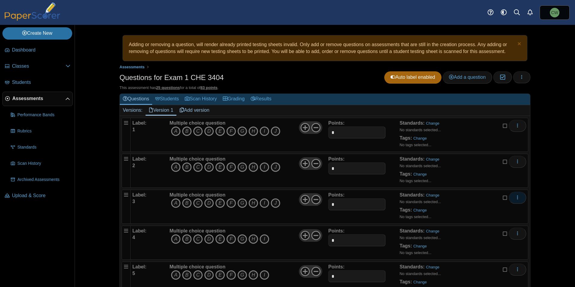
click at [518, 198] on icon "More options" at bounding box center [517, 197] width 5 height 5
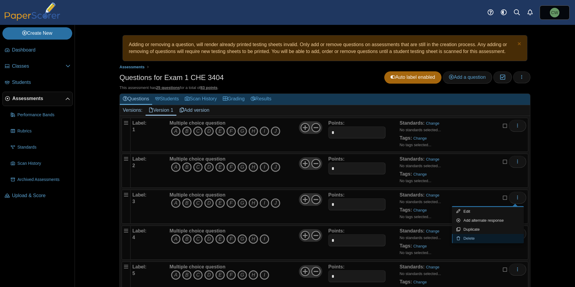
click at [476, 238] on link "Delete" at bounding box center [488, 238] width 72 height 9
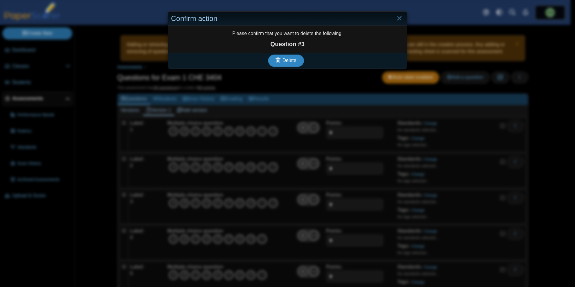
click at [296, 60] on button "Delete" at bounding box center [286, 61] width 36 height 12
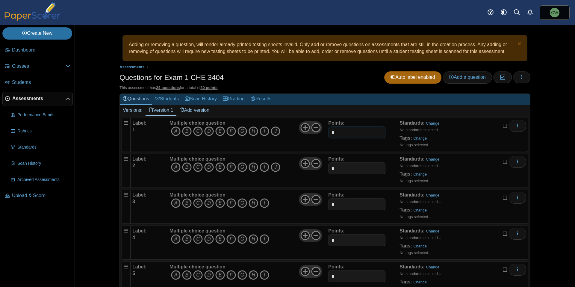
drag, startPoint x: 339, startPoint y: 132, endPoint x: 298, endPoint y: 136, distance: 41.2
click at [298, 136] on div "Label: 1 Multiple choice question A B C D E F" at bounding box center [329, 135] width 394 height 30
type input "*"
drag, startPoint x: 342, startPoint y: 167, endPoint x: 300, endPoint y: 168, distance: 42.0
click at [300, 169] on div "Label: 2 Multiple choice question A B C D E F" at bounding box center [329, 171] width 394 height 30
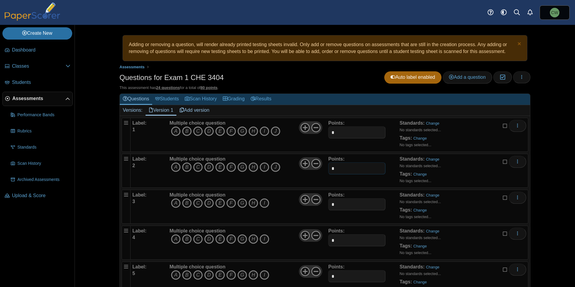
type input "*"
click at [309, 144] on div "Multiple choice question A B C D E F G H I J" at bounding box center [248, 135] width 160 height 30
click at [337, 205] on input "*" at bounding box center [356, 204] width 57 height 12
click at [164, 99] on link "Students" at bounding box center [167, 99] width 30 height 11
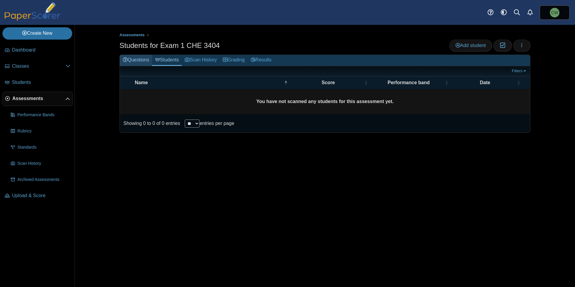
click at [138, 58] on link "Questions" at bounding box center [136, 60] width 32 height 11
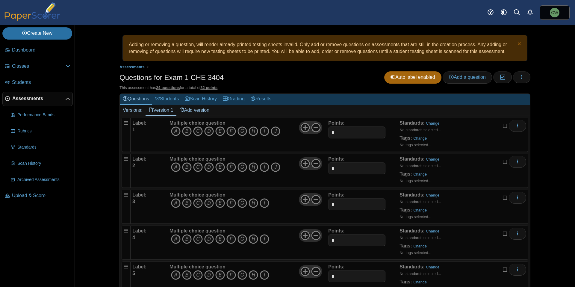
scroll to position [19, 0]
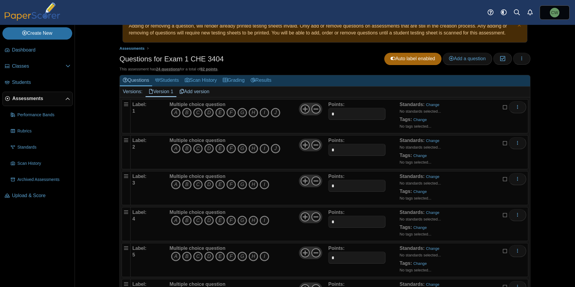
click at [157, 58] on h1 "Questions for Exam 1 CHE 3404" at bounding box center [172, 59] width 104 height 10
click at [159, 58] on h1 "Questions for Exam 1 CHE 3404" at bounding box center [172, 59] width 104 height 10
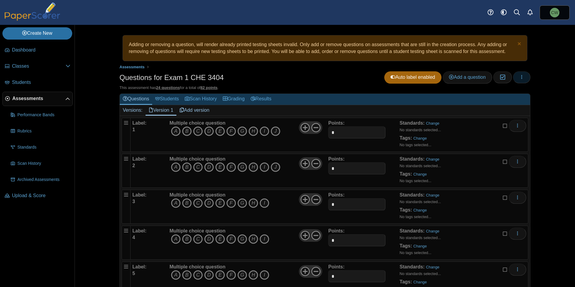
click at [525, 78] on button "button" at bounding box center [521, 77] width 17 height 12
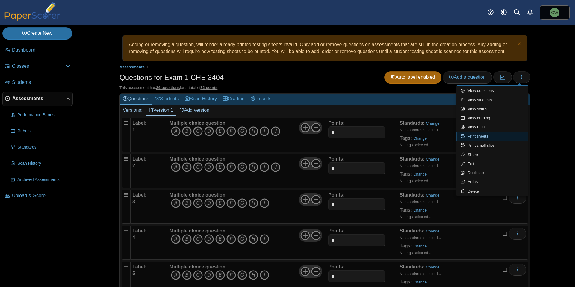
click at [491, 137] on link "Print sheets" at bounding box center [493, 136] width 72 height 9
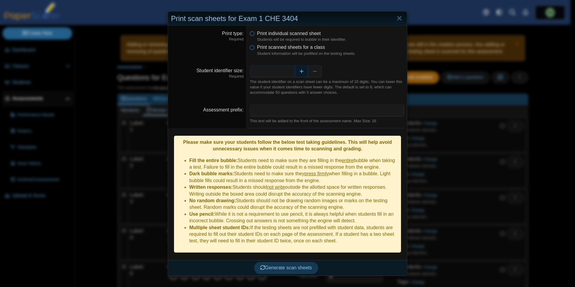
click at [300, 72] on button "Increase" at bounding box center [301, 71] width 13 height 12
type input "*"
click at [272, 265] on span "Generate scan sheets" at bounding box center [286, 267] width 52 height 5
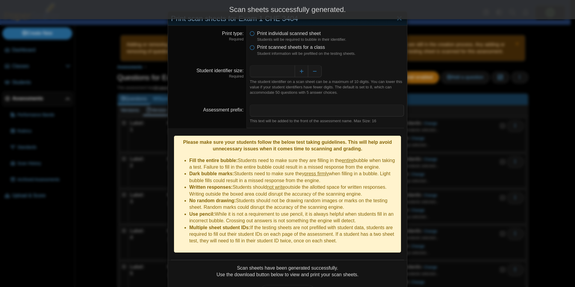
scroll to position [31, 0]
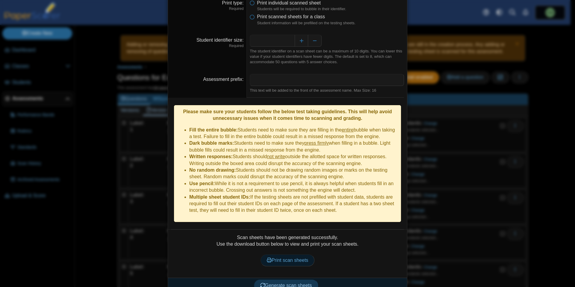
click at [288, 258] on span "Print scan sheets" at bounding box center [288, 260] width 42 height 5
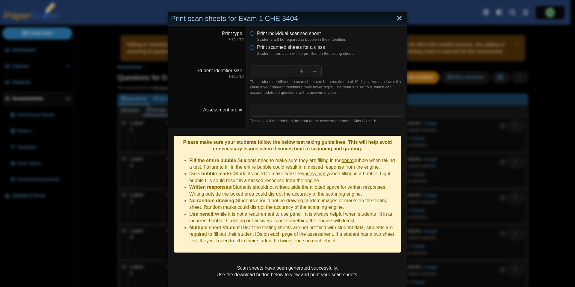
click at [398, 19] on link "Close" at bounding box center [399, 18] width 9 height 10
